Goal: Task Accomplishment & Management: Manage account settings

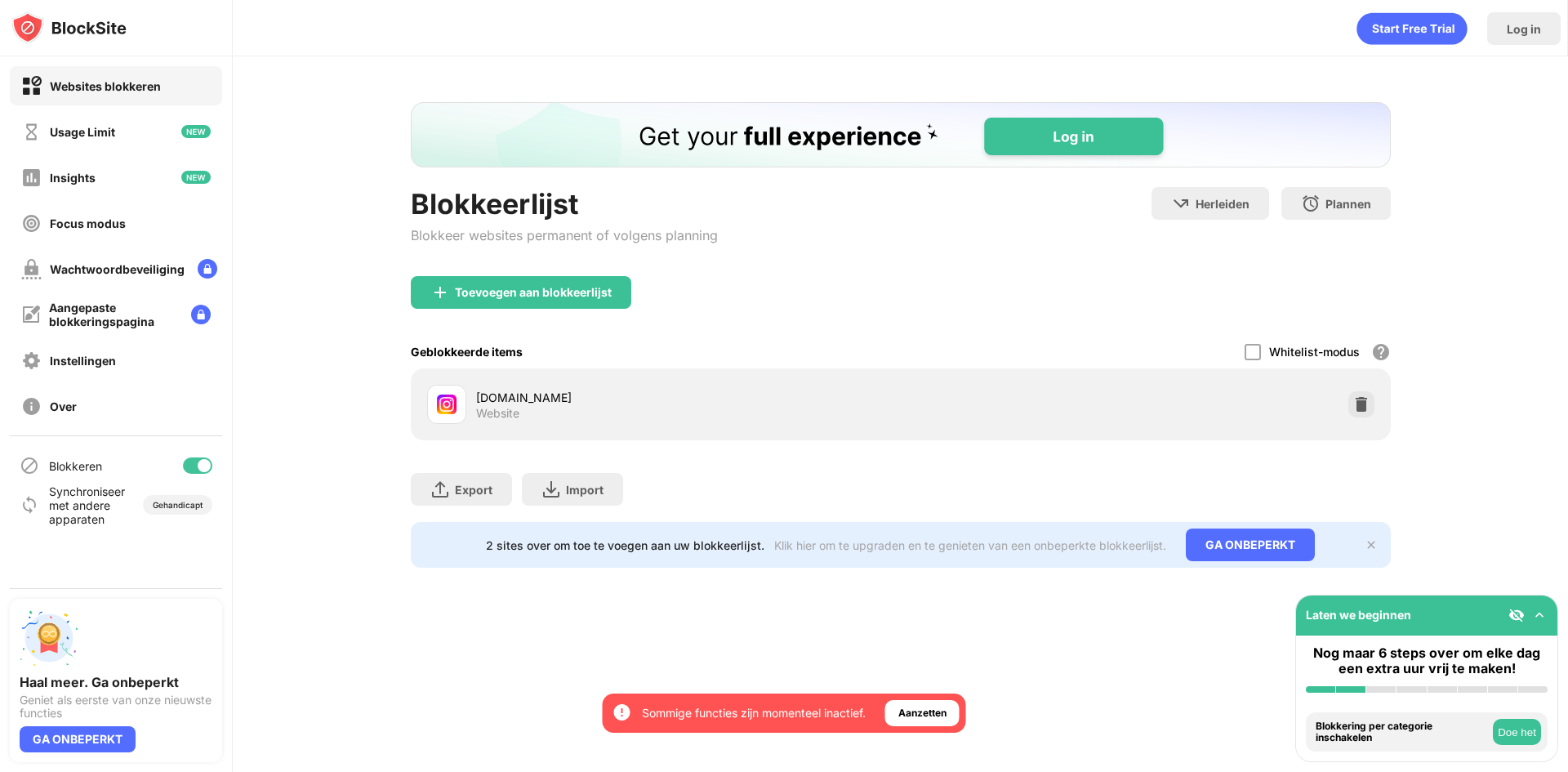
click at [1490, 525] on div "Blokkeerlijst Blokkeer websites permanent of volgens planning Herleiden Klik om…" at bounding box center [900, 335] width 1335 height 557
click at [546, 290] on div "Toevoegen aan blokkeerlijst" at bounding box center [534, 292] width 157 height 13
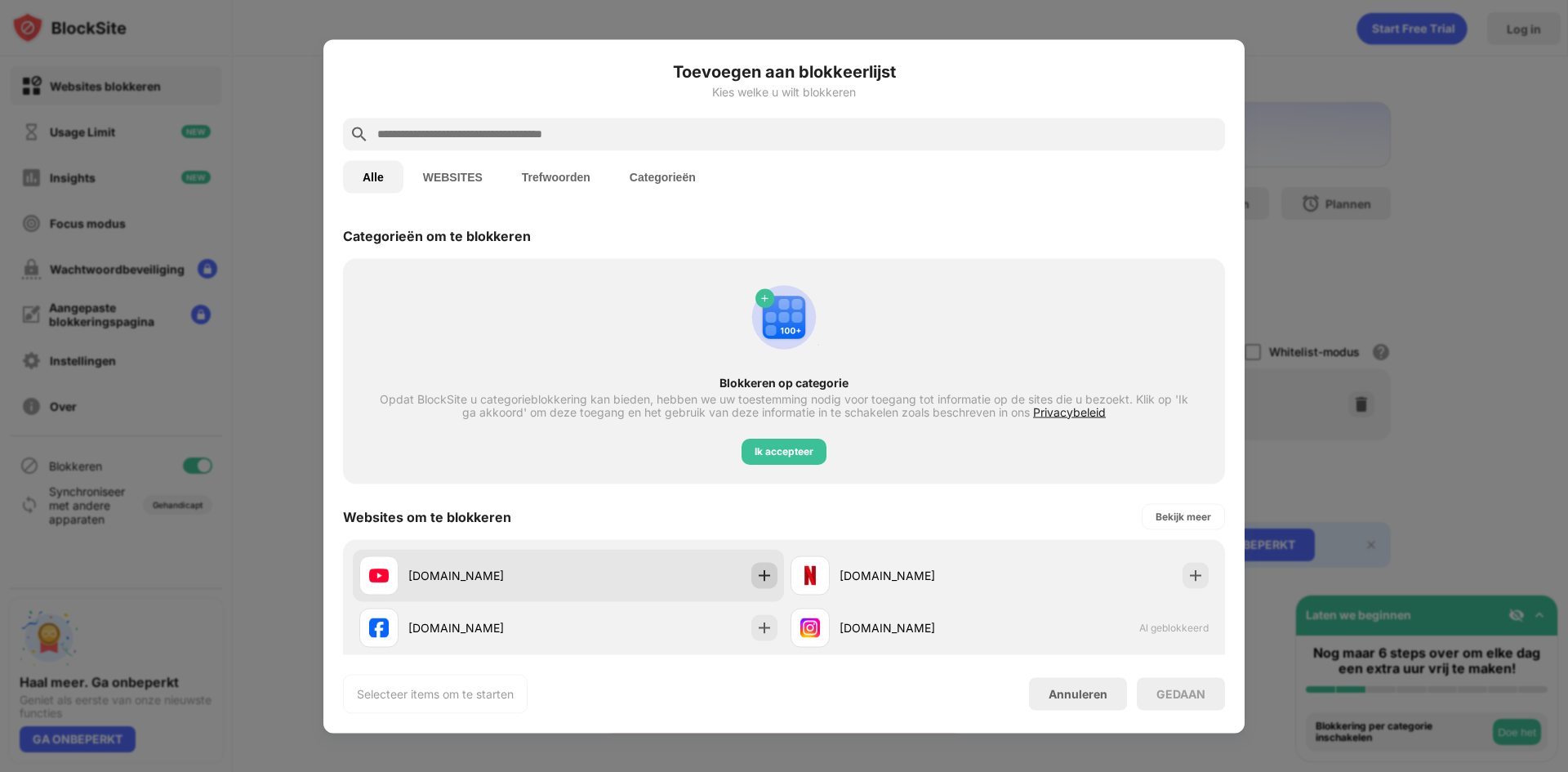
click at [752, 581] on div at bounding box center [765, 575] width 26 height 26
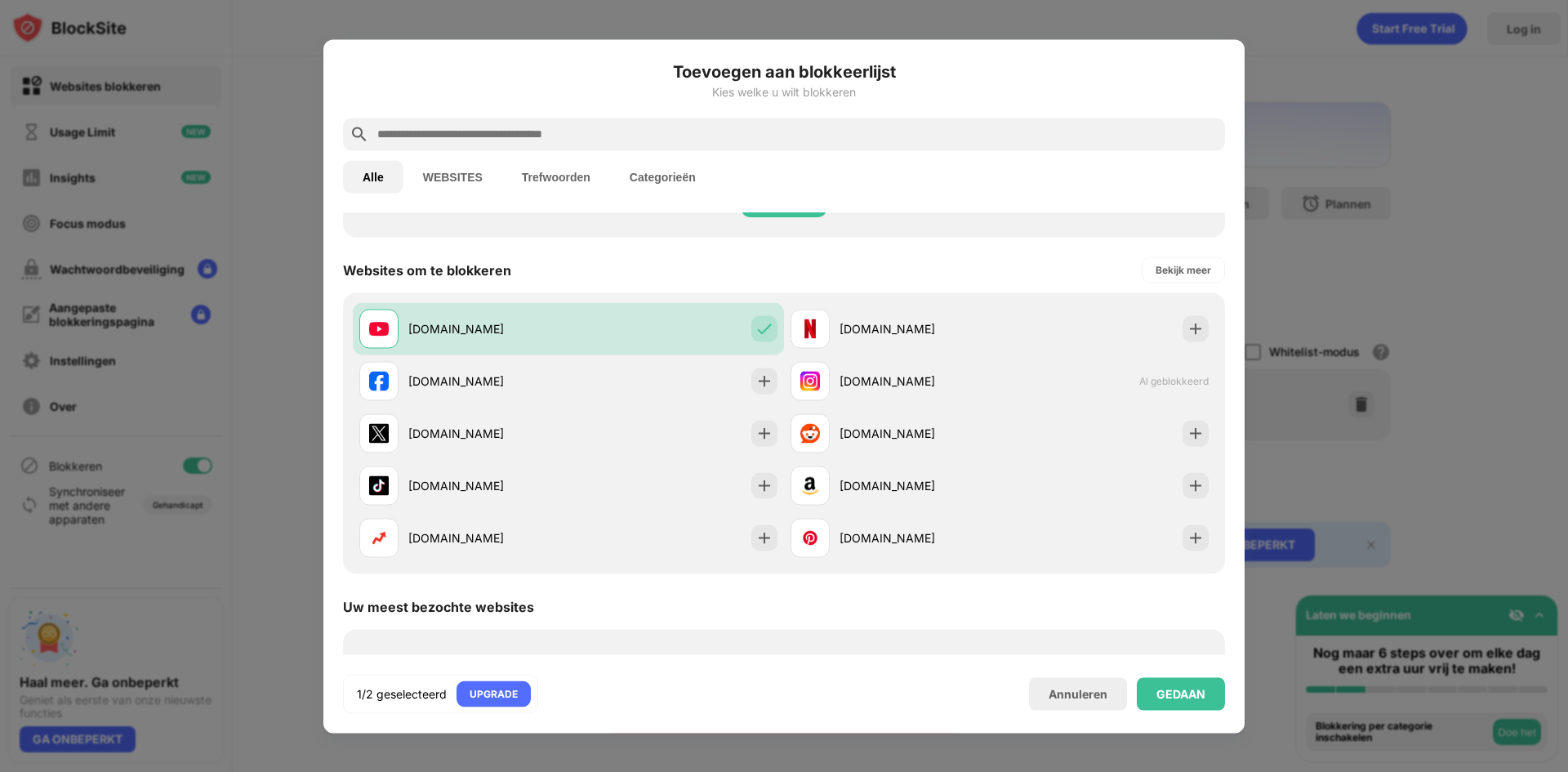
scroll to position [228, 0]
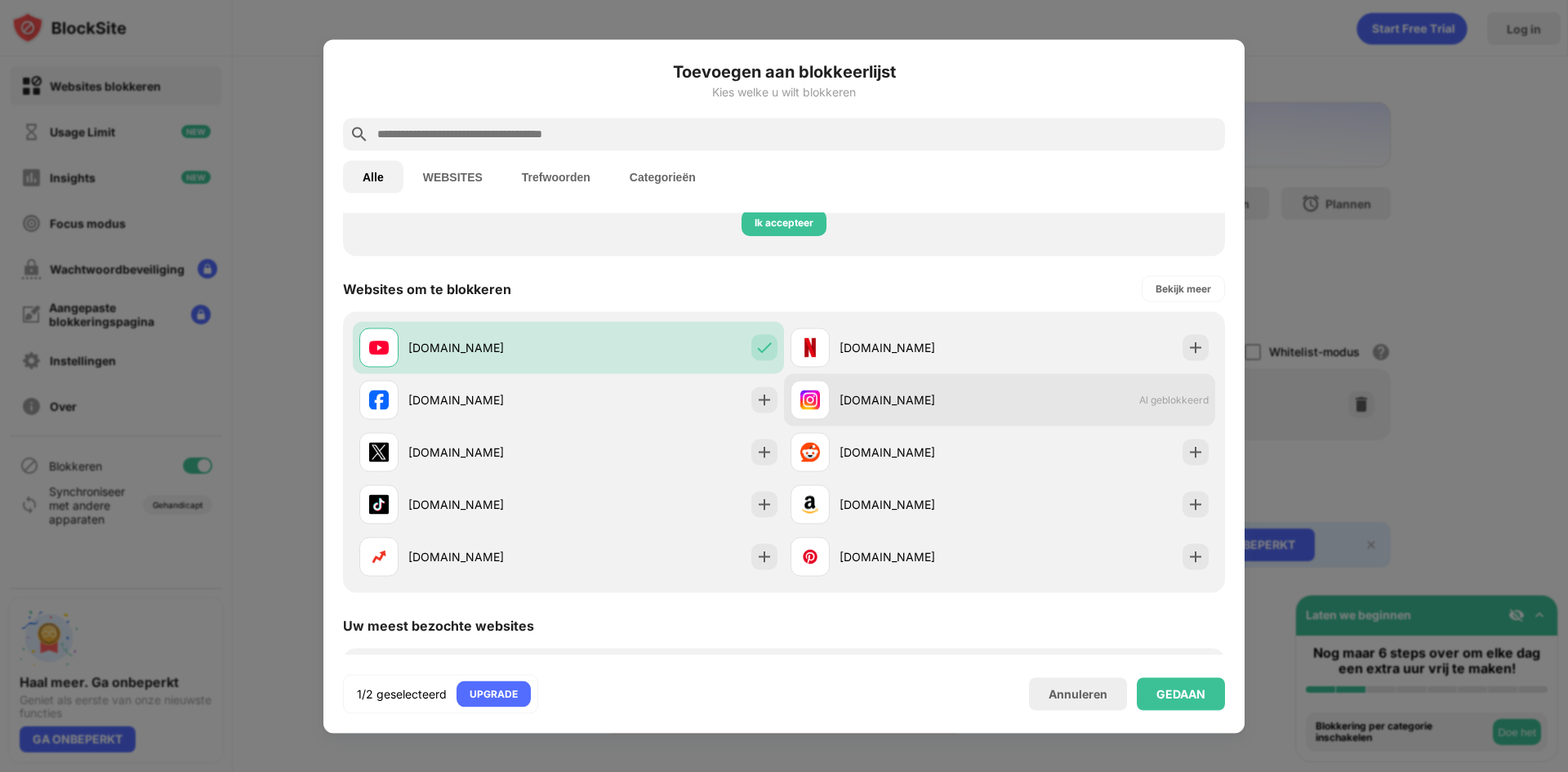
click at [894, 392] on div "[DOMAIN_NAME]" at bounding box center [920, 400] width 160 height 17
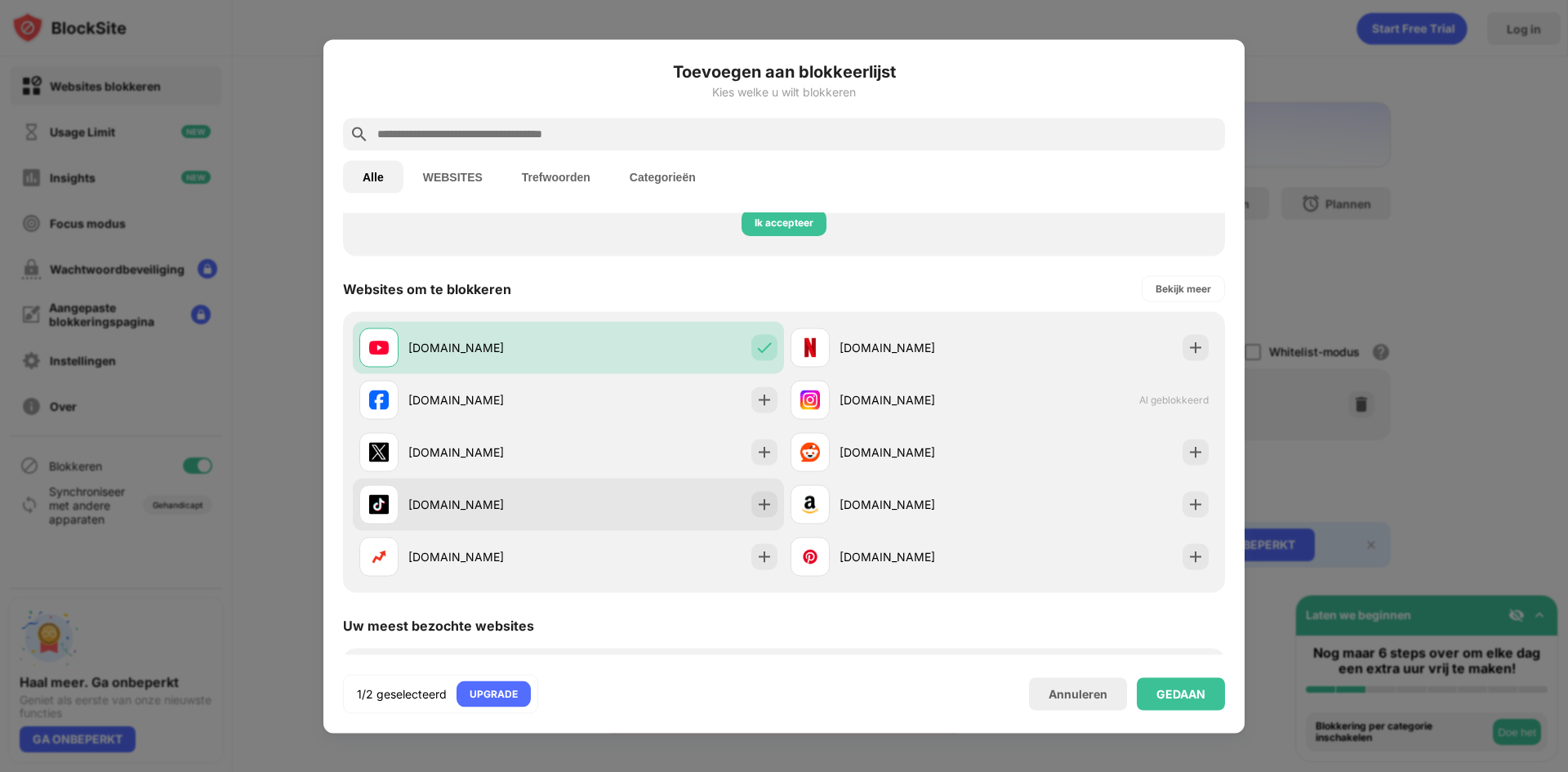
click at [550, 511] on div "[DOMAIN_NAME]" at bounding box center [489, 505] width 160 height 17
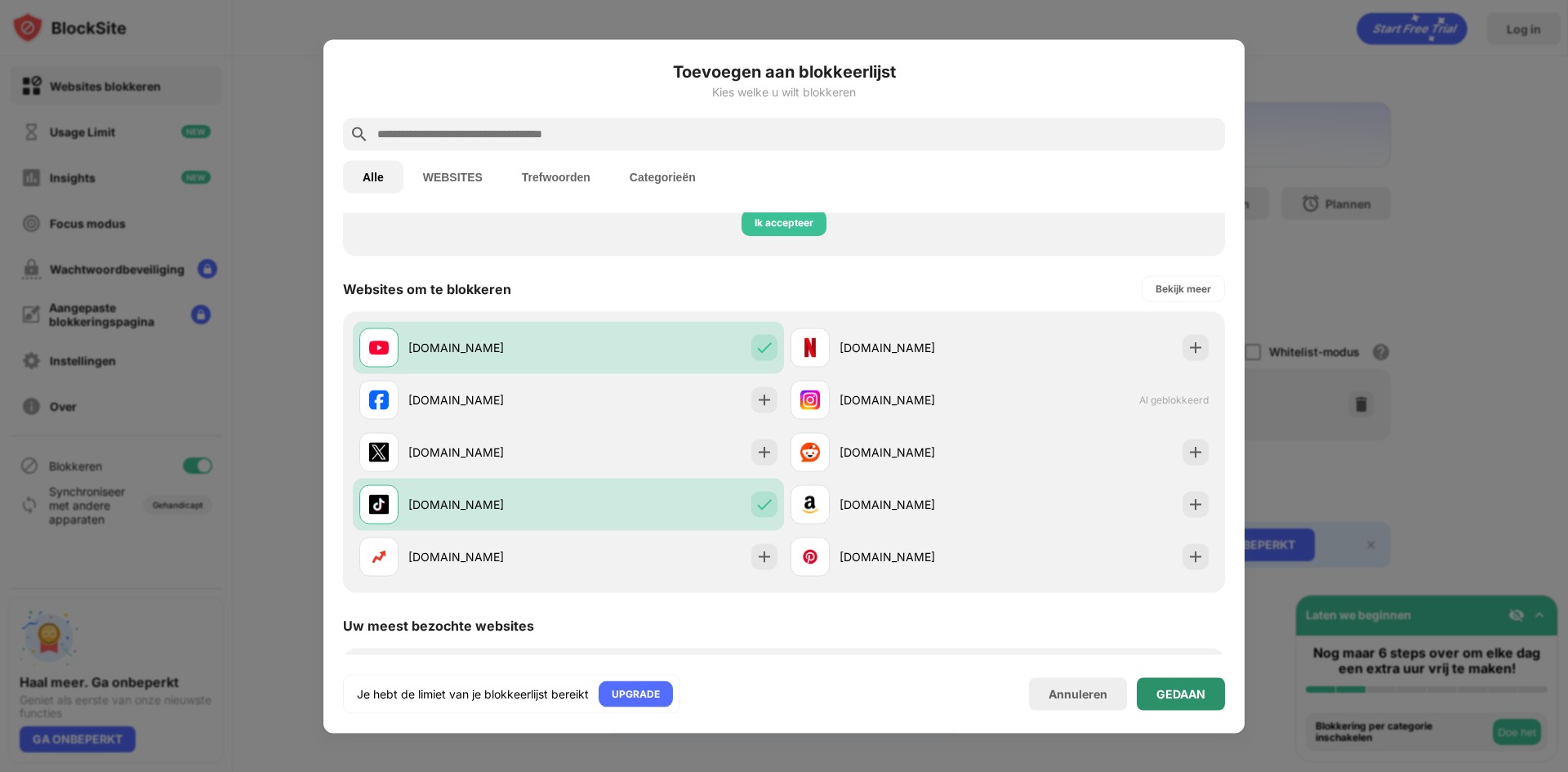
click at [1165, 693] on div "GEDAAN" at bounding box center [1181, 694] width 49 height 13
